Goal: Information Seeking & Learning: Learn about a topic

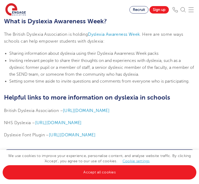
scroll to position [1345, 0]
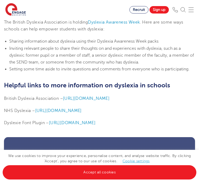
click at [130, 160] on link "Cookie settings" at bounding box center [136, 161] width 27 height 4
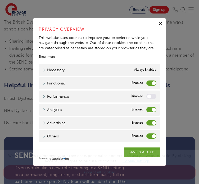
click at [150, 109] on label "Analytics" at bounding box center [152, 109] width 10 height 5
click at [0, 0] on input "Analytics" at bounding box center [0, 0] width 0 height 0
click at [152, 123] on label "Advertising" at bounding box center [152, 122] width 10 height 5
click at [0, 0] on input "Advertising" at bounding box center [0, 0] width 0 height 0
click at [152, 135] on label "Others" at bounding box center [152, 136] width 10 height 5
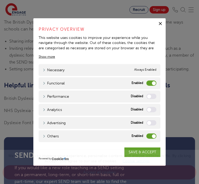
click at [0, 0] on input "Others" at bounding box center [0, 0] width 0 height 0
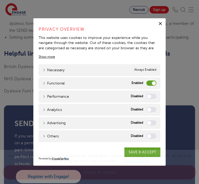
scroll to position [1377, 0]
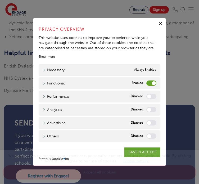
click at [140, 156] on span "We use cookies to improve your experience, personalise content, and analyse web…" at bounding box center [100, 164] width 194 height 20
click at [144, 150] on div "We use cookies to improve your experience, personalise content, and analyse web…" at bounding box center [99, 167] width 199 height 34
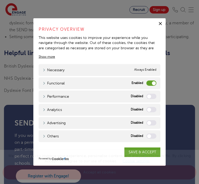
click at [144, 150] on div "We use cookies to improve your experience, personalise content, and analyse web…" at bounding box center [99, 167] width 199 height 34
click at [161, 23] on icon "button" at bounding box center [160, 23] width 5 height 5
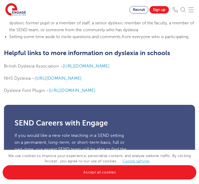
click at [124, 161] on link "Cookie settings" at bounding box center [136, 161] width 27 height 4
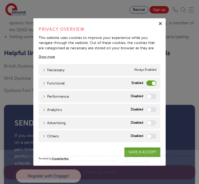
click at [139, 151] on div "We use cookies to improve your experience, personalise content, and analyse web…" at bounding box center [99, 167] width 199 height 34
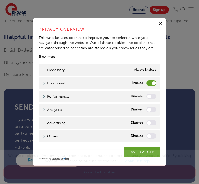
scroll to position [1368, 0]
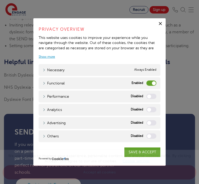
click at [51, 56] on link "Show more" at bounding box center [47, 56] width 16 height 5
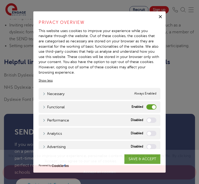
scroll to position [17, 0]
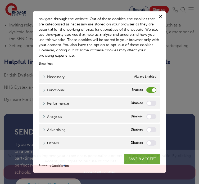
click at [141, 162] on link "Cookie settings" at bounding box center [136, 161] width 27 height 4
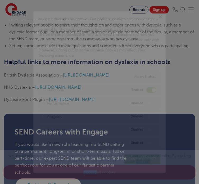
click at [141, 162] on link "Cookie settings" at bounding box center [136, 161] width 27 height 4
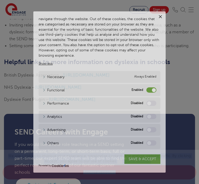
click at [141, 162] on link "Cookie settings" at bounding box center [136, 161] width 27 height 4
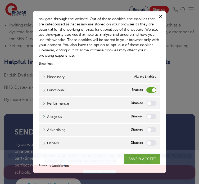
click at [141, 162] on link "Cookie settings" at bounding box center [136, 161] width 27 height 4
click at [151, 159] on div "We use cookies to improve your experience, personalise content, and analyse web…" at bounding box center [99, 167] width 199 height 34
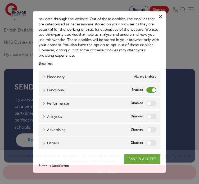
scroll to position [1417, 0]
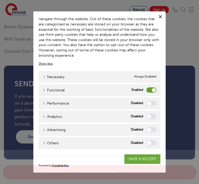
click at [148, 91] on label "Functional" at bounding box center [152, 89] width 10 height 5
click at [0, 0] on input "Functional" at bounding box center [0, 0] width 0 height 0
click at [147, 90] on label "Functional" at bounding box center [152, 89] width 10 height 5
click at [0, 0] on input "Functional" at bounding box center [0, 0] width 0 height 0
click at [147, 104] on label "Performance" at bounding box center [152, 103] width 10 height 5
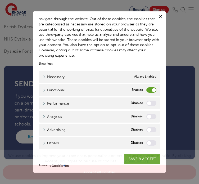
click at [0, 0] on input "Performance" at bounding box center [0, 0] width 0 height 0
click at [148, 117] on label "Analytics" at bounding box center [152, 116] width 10 height 5
click at [0, 0] on input "Analytics" at bounding box center [0, 0] width 0 height 0
click at [148, 131] on label "Advertising" at bounding box center [152, 129] width 10 height 5
click at [0, 0] on input "Advertising" at bounding box center [0, 0] width 0 height 0
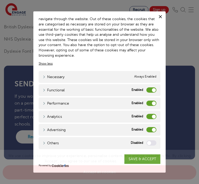
click at [147, 145] on label "Others" at bounding box center [152, 143] width 10 height 5
click at [0, 0] on input "Others" at bounding box center [0, 0] width 0 height 0
click at [146, 161] on link "Cookie settings" at bounding box center [136, 161] width 27 height 4
click at [159, 17] on icon "button" at bounding box center [160, 16] width 5 height 5
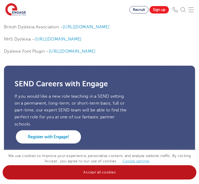
click at [133, 173] on link "Accept all cookies" at bounding box center [100, 172] width 194 height 14
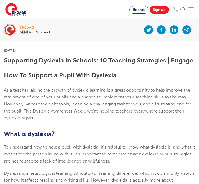
scroll to position [0, 0]
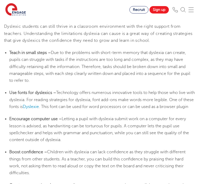
scroll to position [922, 0]
